Goal: Task Accomplishment & Management: Use online tool/utility

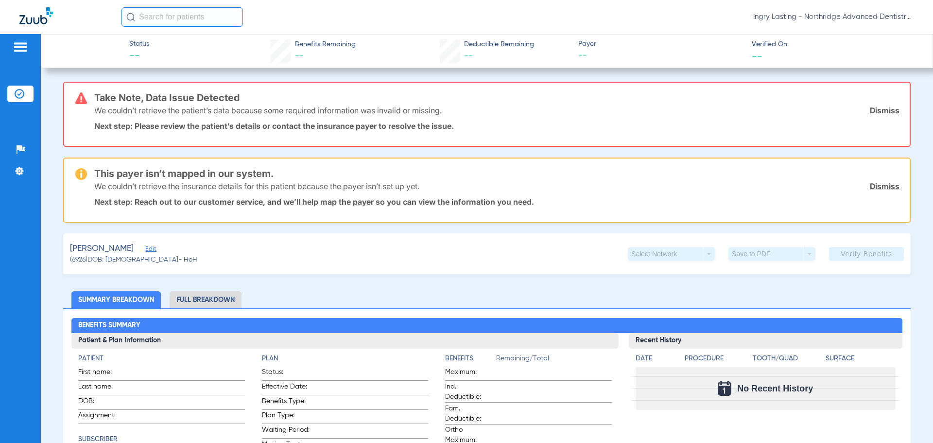
click at [880, 109] on link "Dismiss" at bounding box center [885, 110] width 30 height 10
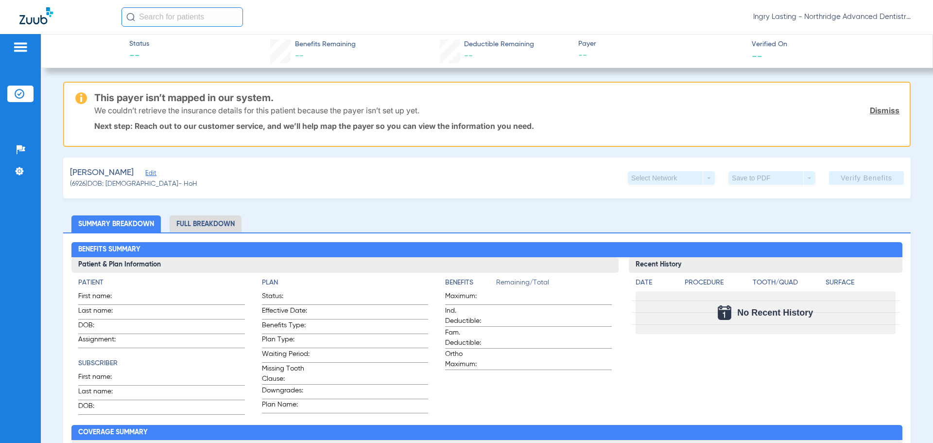
click at [874, 108] on link "Dismiss" at bounding box center [885, 110] width 30 height 10
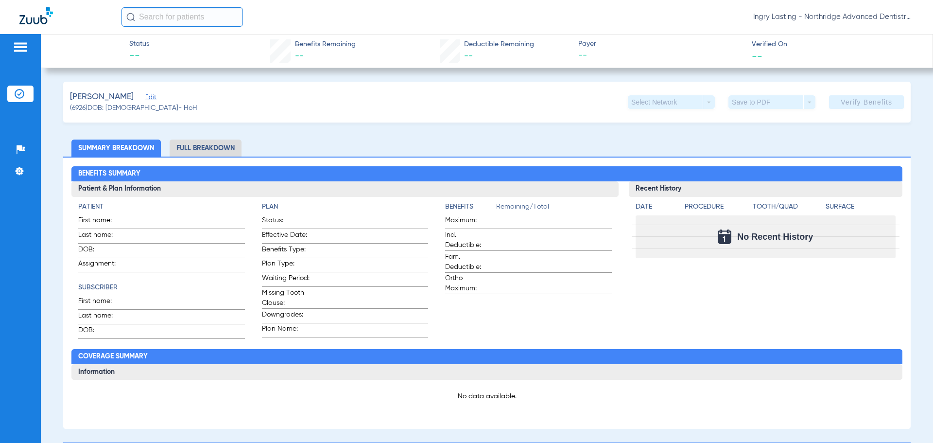
click at [33, 46] on div at bounding box center [20, 48] width 26 height 15
click at [18, 48] on img at bounding box center [21, 47] width 16 height 12
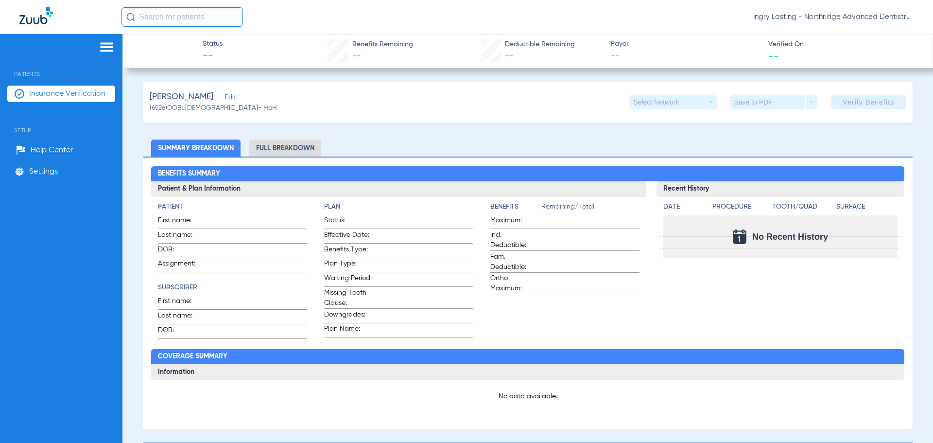
click at [77, 97] on span "Insurance Verification" at bounding box center [67, 94] width 76 height 10
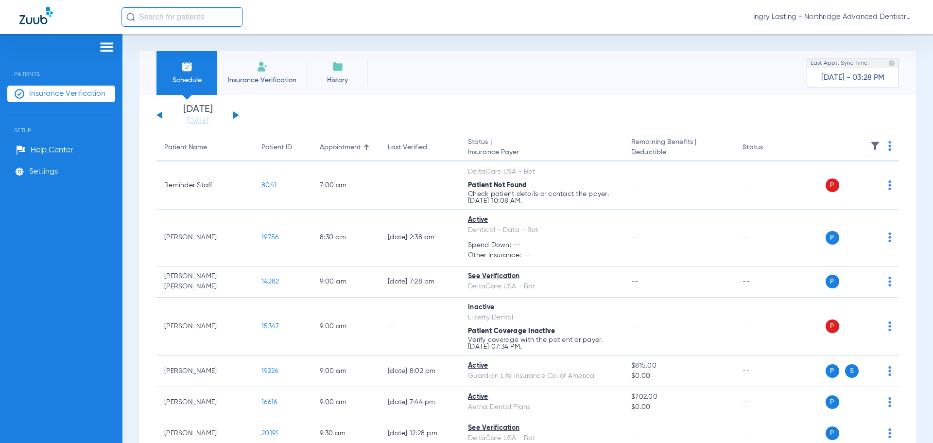
click at [205, 115] on li "[DATE] [DATE]" at bounding box center [198, 114] width 58 height 21
click at [205, 120] on link "[DATE]" at bounding box center [198, 121] width 58 height 10
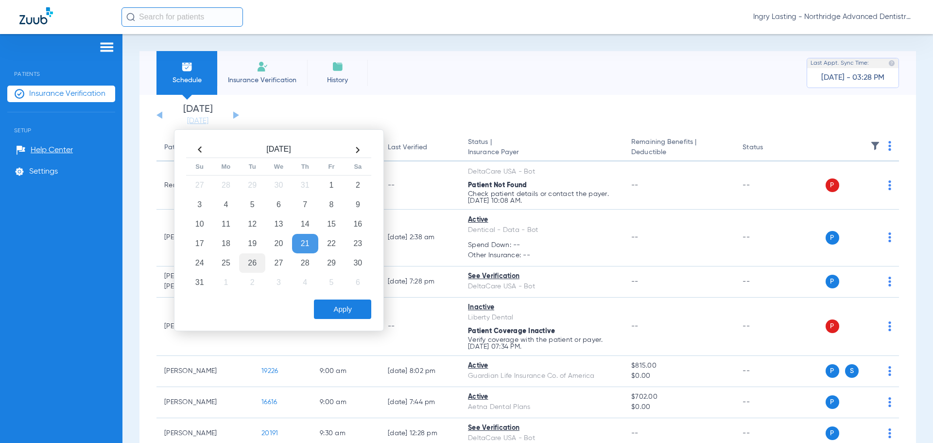
click at [254, 262] on td "26" at bounding box center [252, 262] width 26 height 19
click at [355, 311] on button "Apply" at bounding box center [342, 308] width 57 height 19
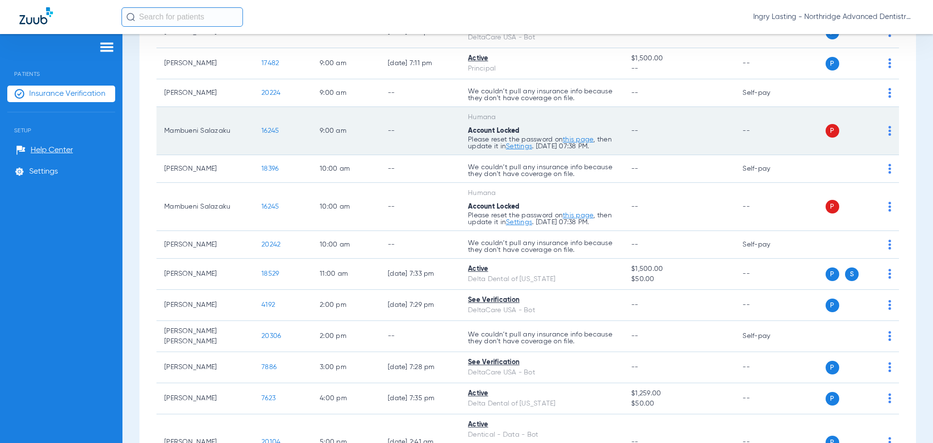
scroll to position [146, 0]
